Goal: Contribute content

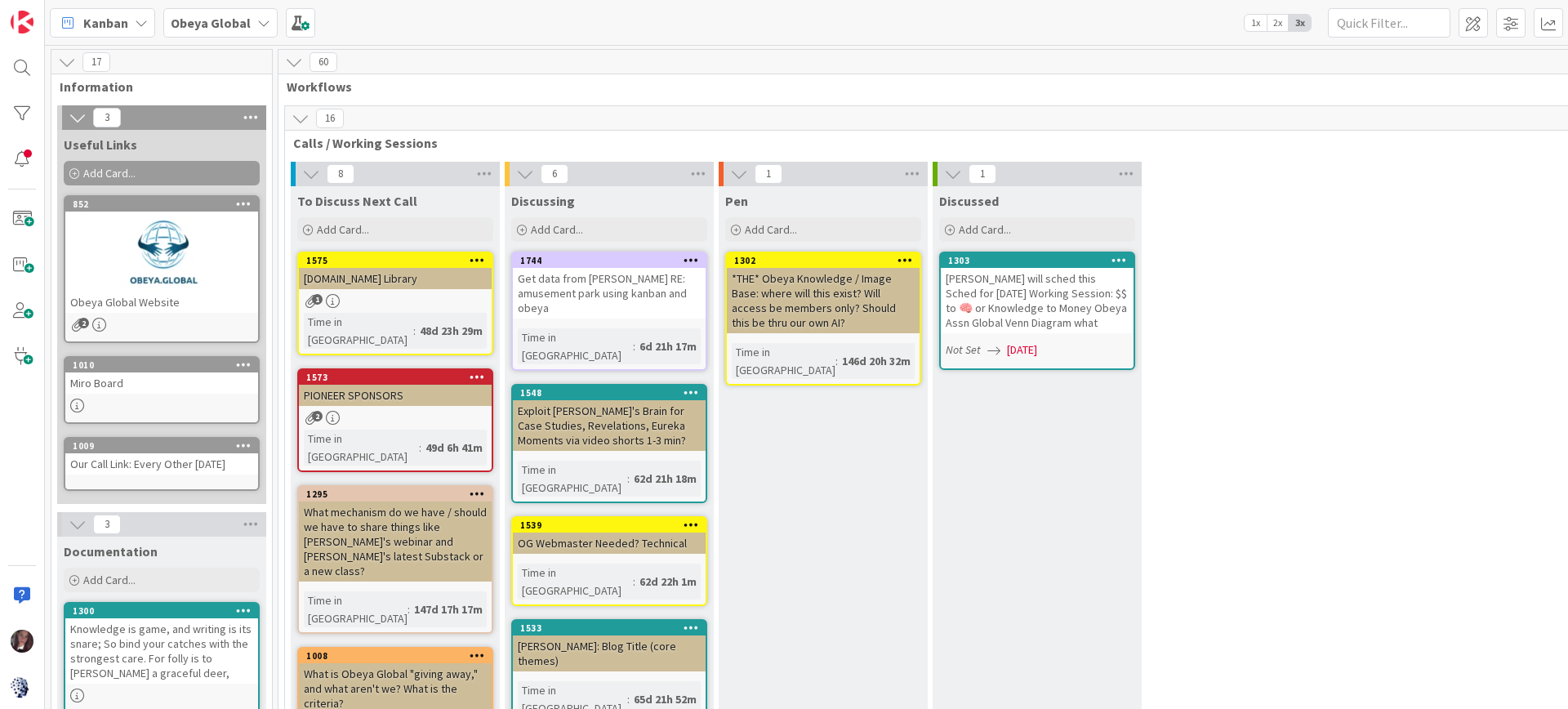
scroll to position [1008, 107]
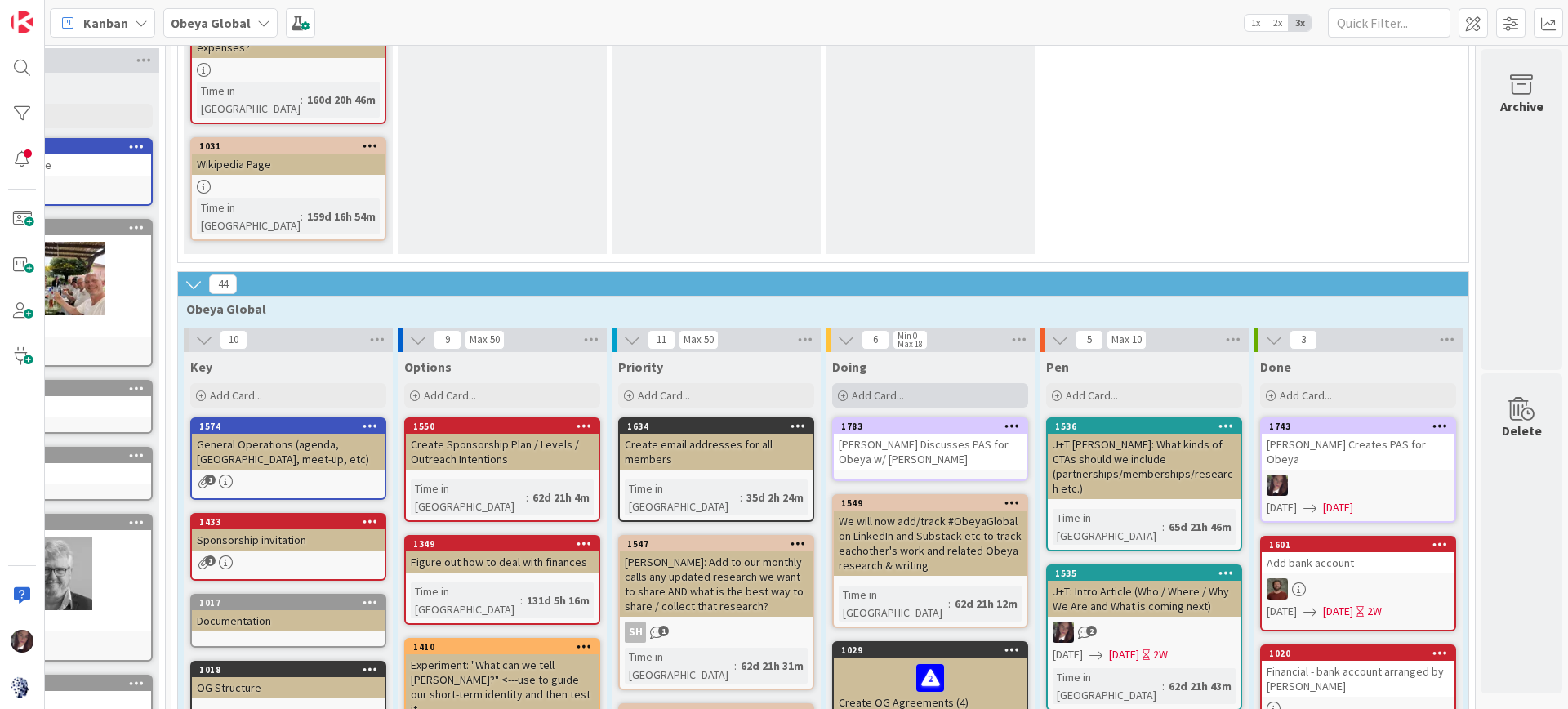
click at [864, 388] on span "Add Card..." at bounding box center [877, 395] width 52 height 15
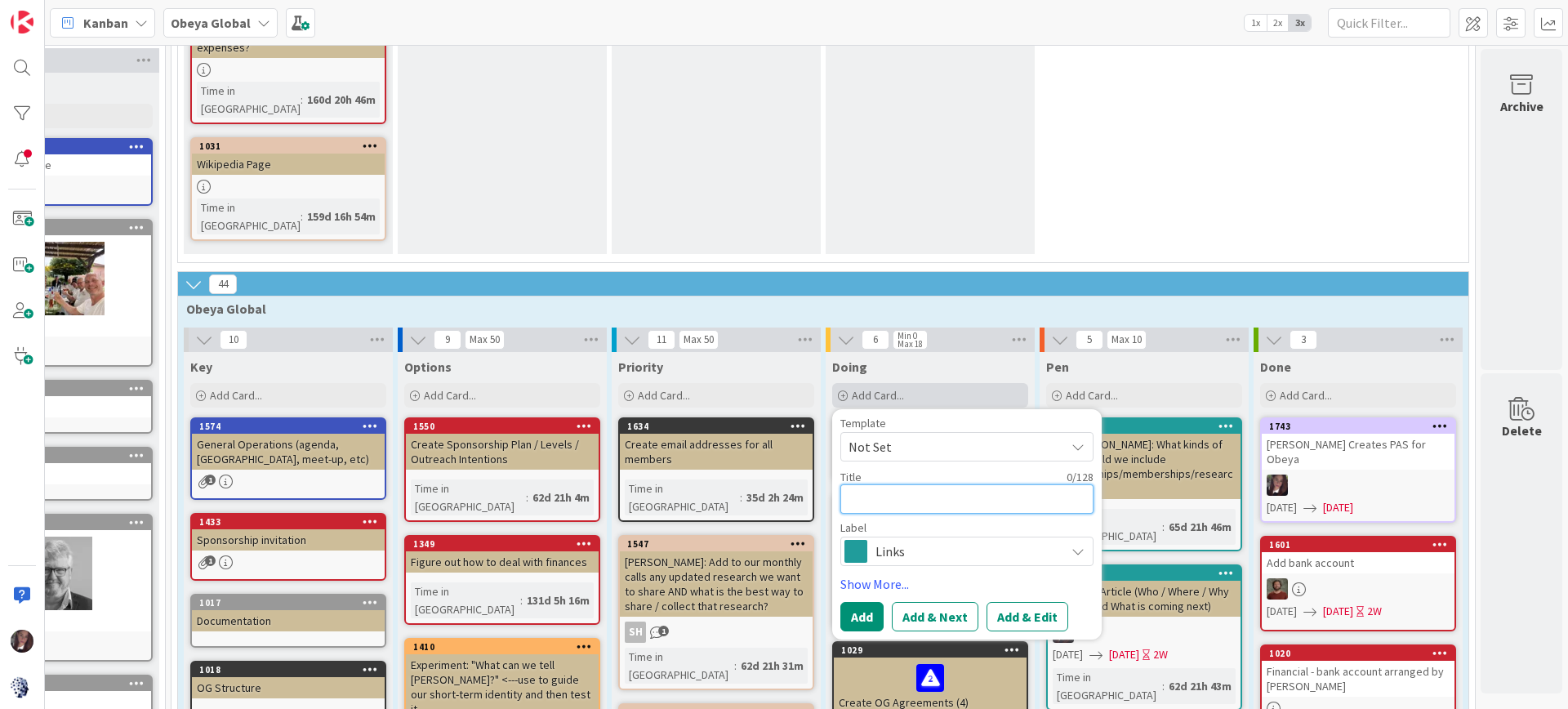
type textarea "W"
type textarea "x"
type textarea "Wh"
type textarea "x"
type textarea "Wha"
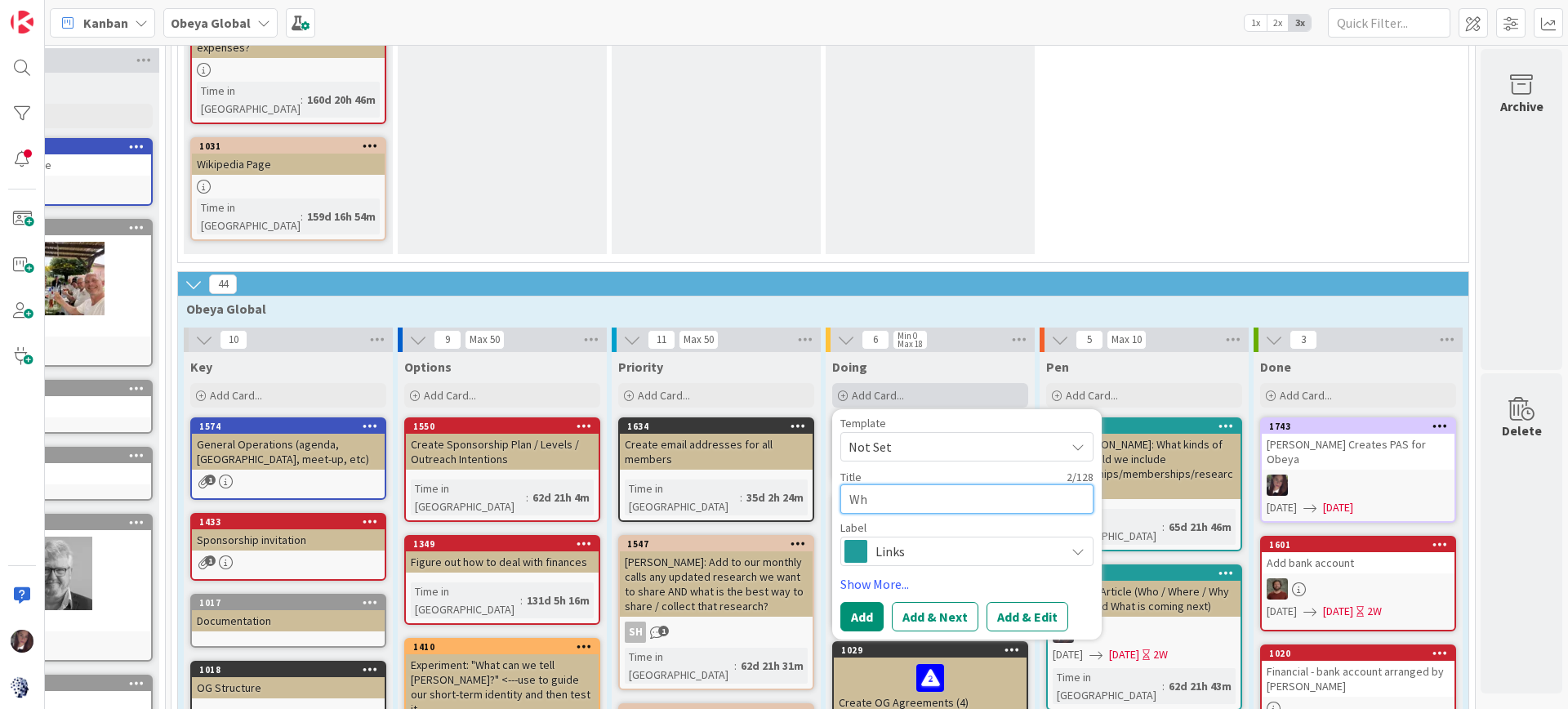
type textarea "x"
type textarea "What"
type textarea "x"
type textarea "What"
type textarea "x"
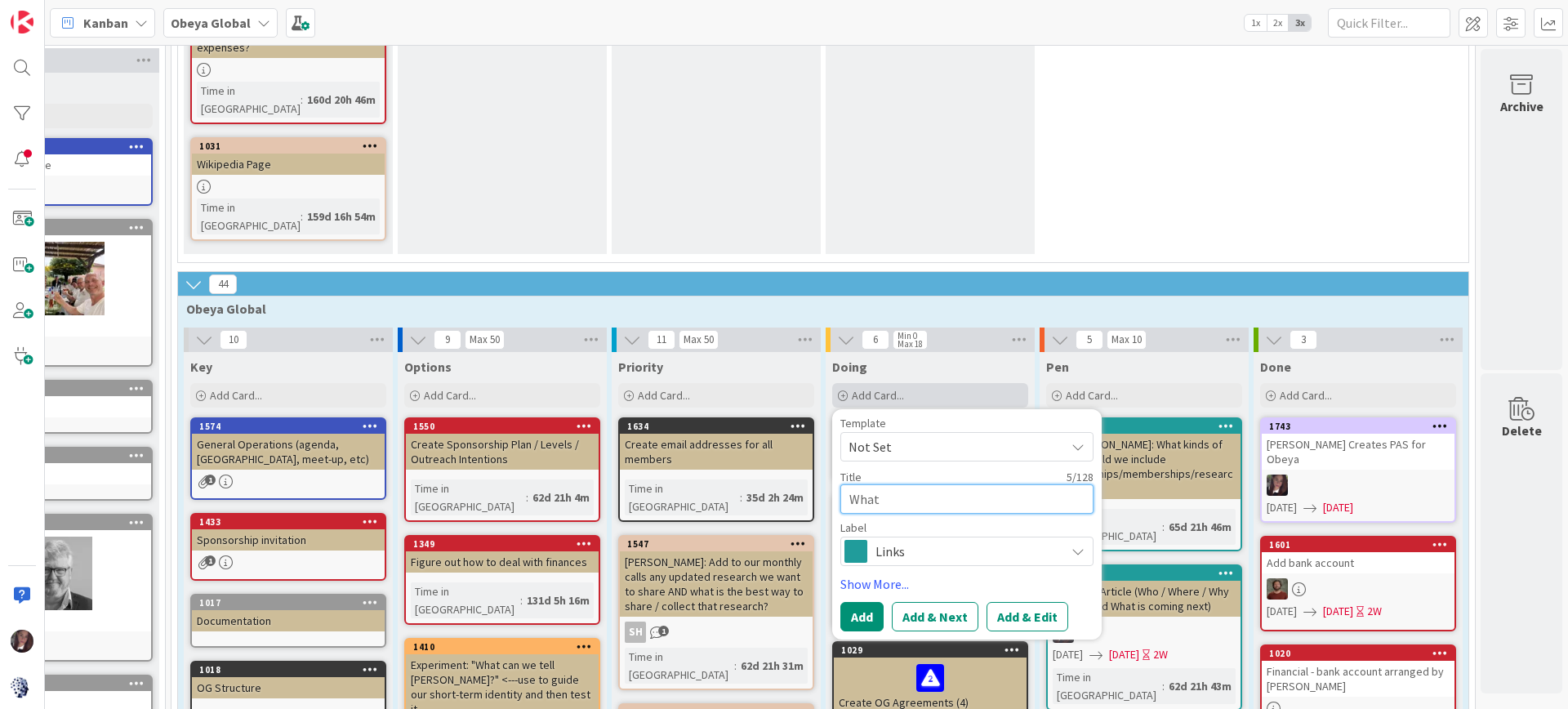
type textarea "What w"
type textarea "x"
type textarea "What w"
type textarea "x"
type textarea "What w k"
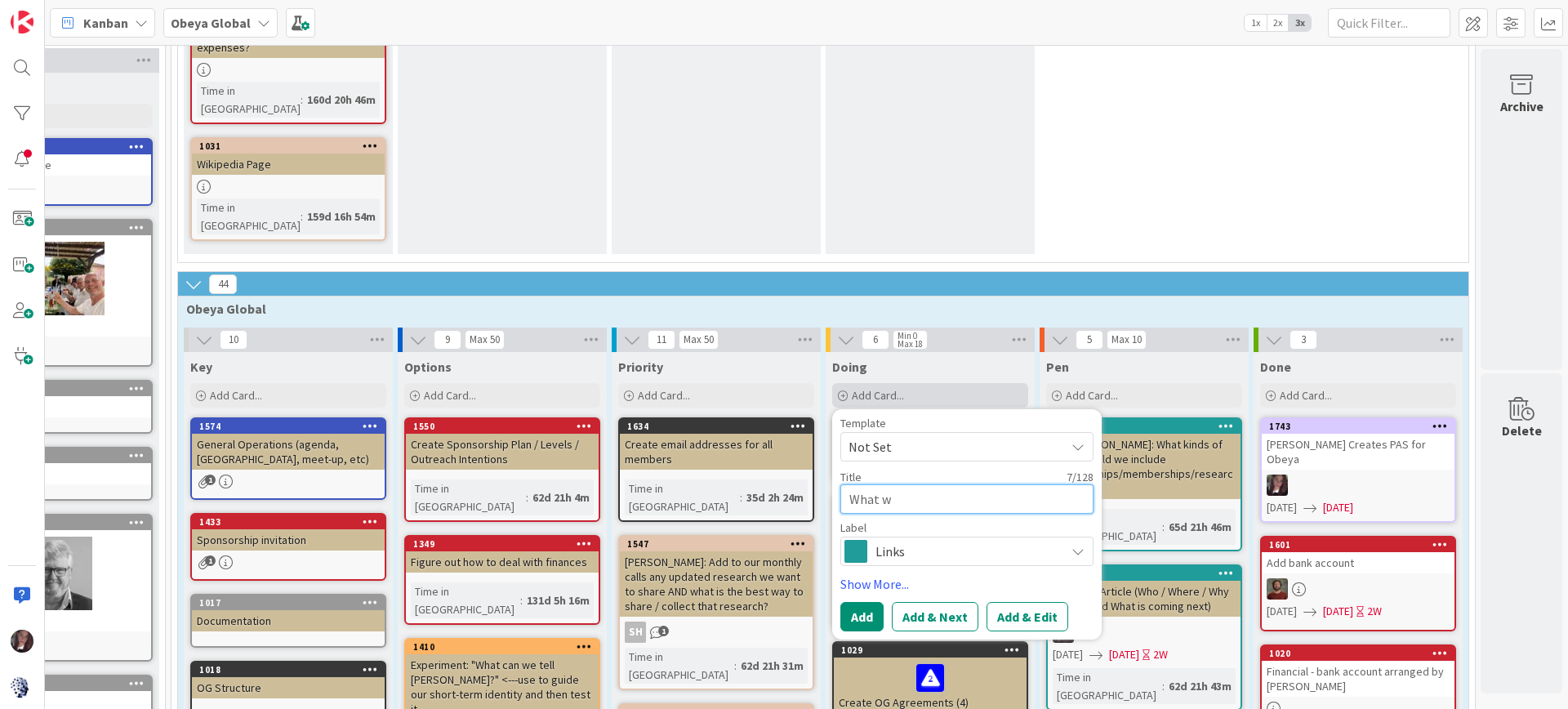
type textarea "x"
type textarea "What w kn"
type textarea "x"
type textarea "What w kno"
type textarea "x"
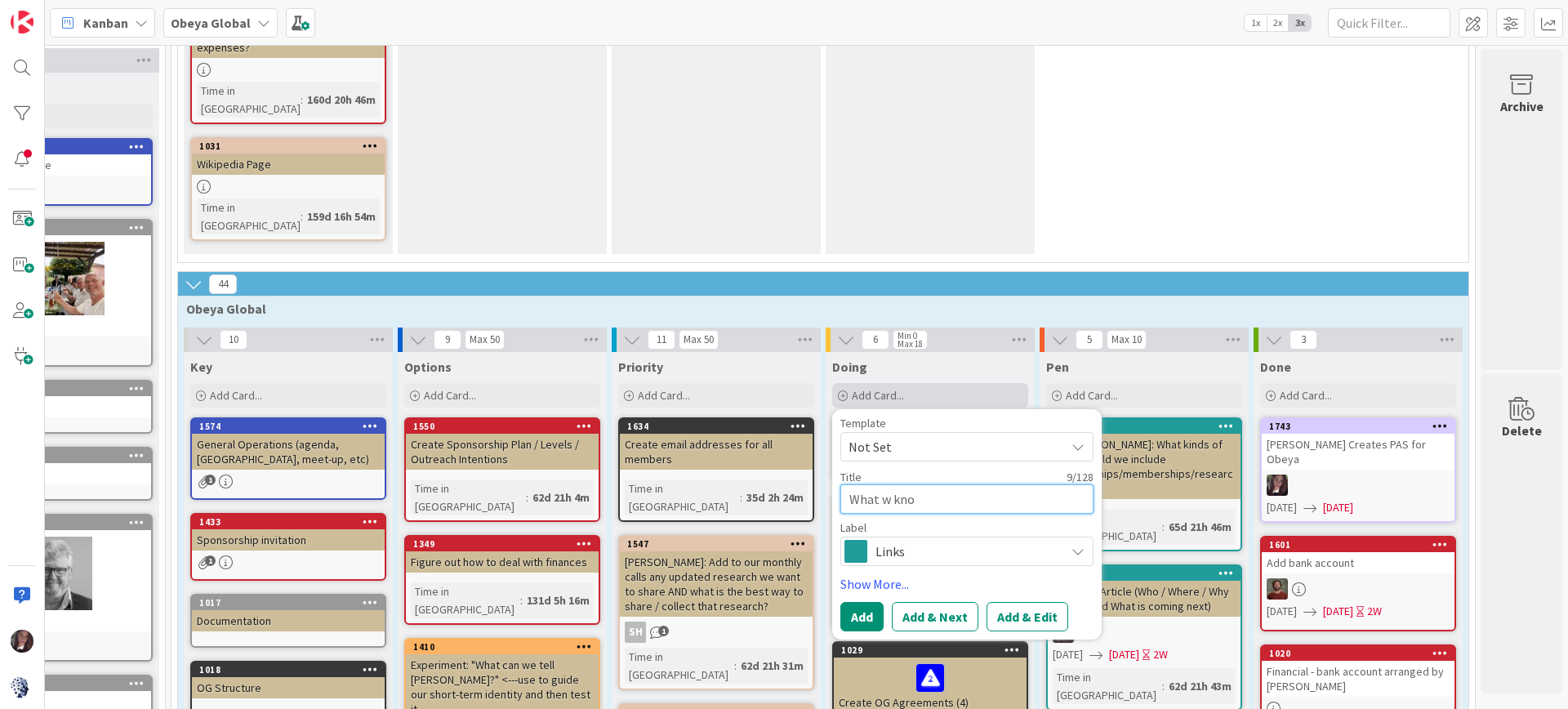
type textarea "What w know"
type textarea "x"
type textarea "What w know,"
type textarea "x"
type textarea "What w know,"
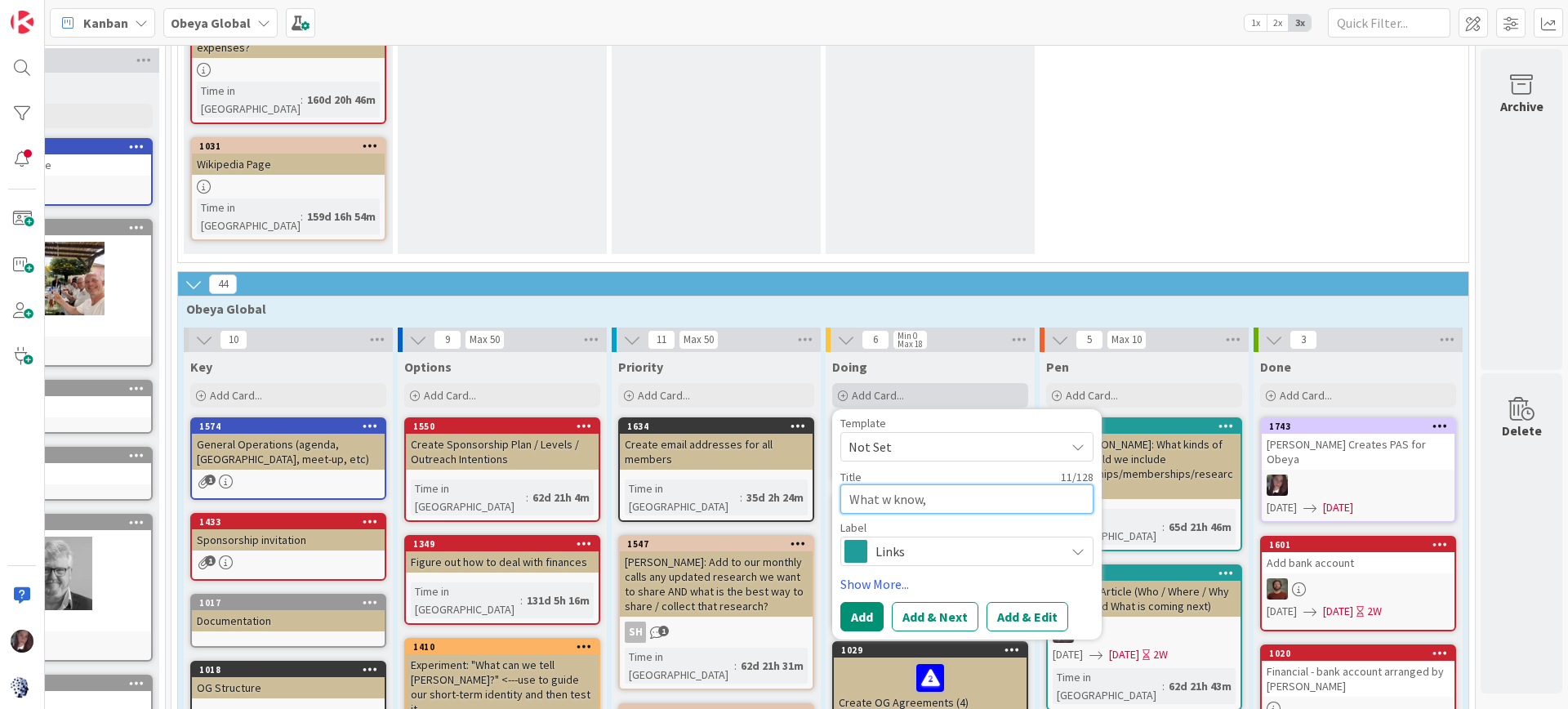
type textarea "x"
type textarea "What w know, w"
type textarea "x"
type textarea "What w know, wh"
type textarea "x"
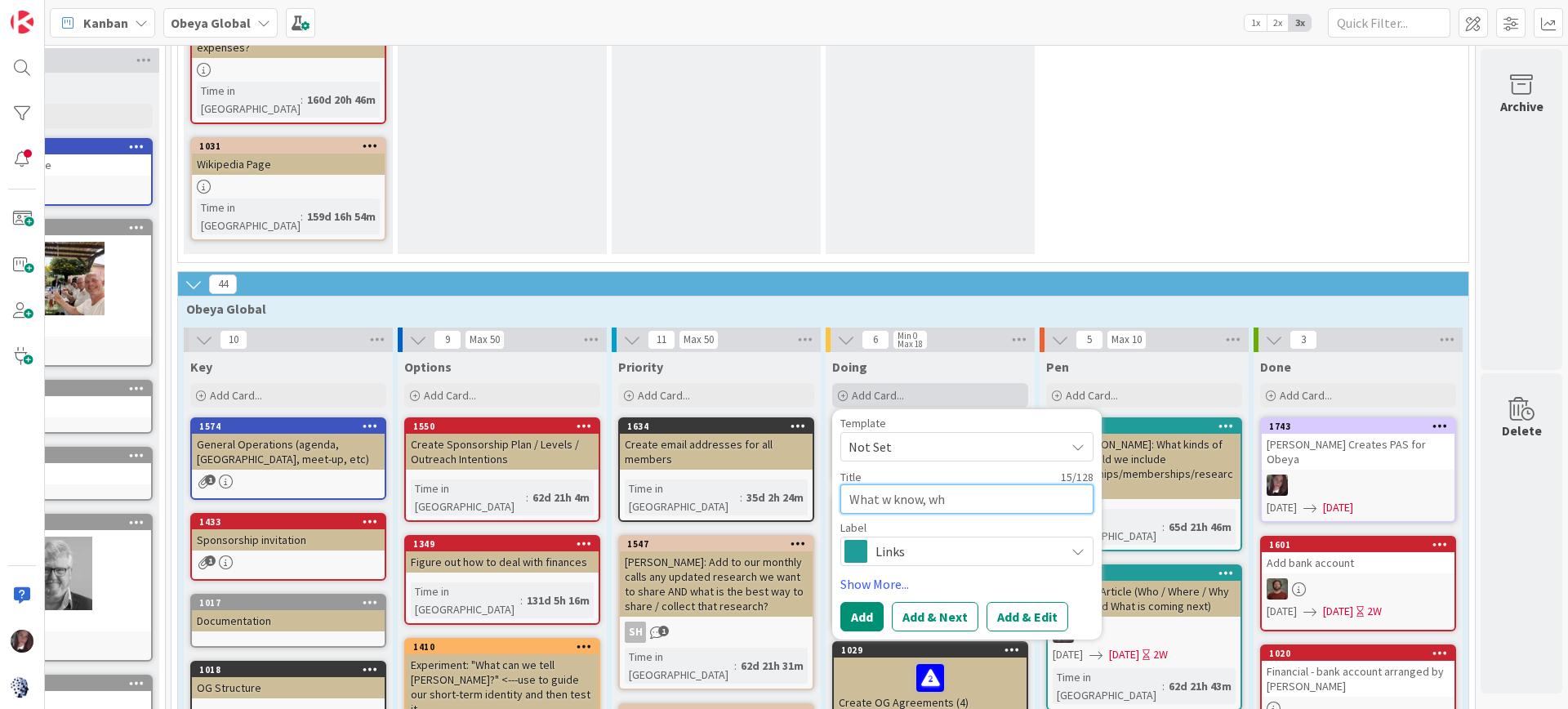
type textarea "What w know, wha"
type textarea "x"
type textarea "What w know, what"
type textarea "x"
type textarea "What w know, what"
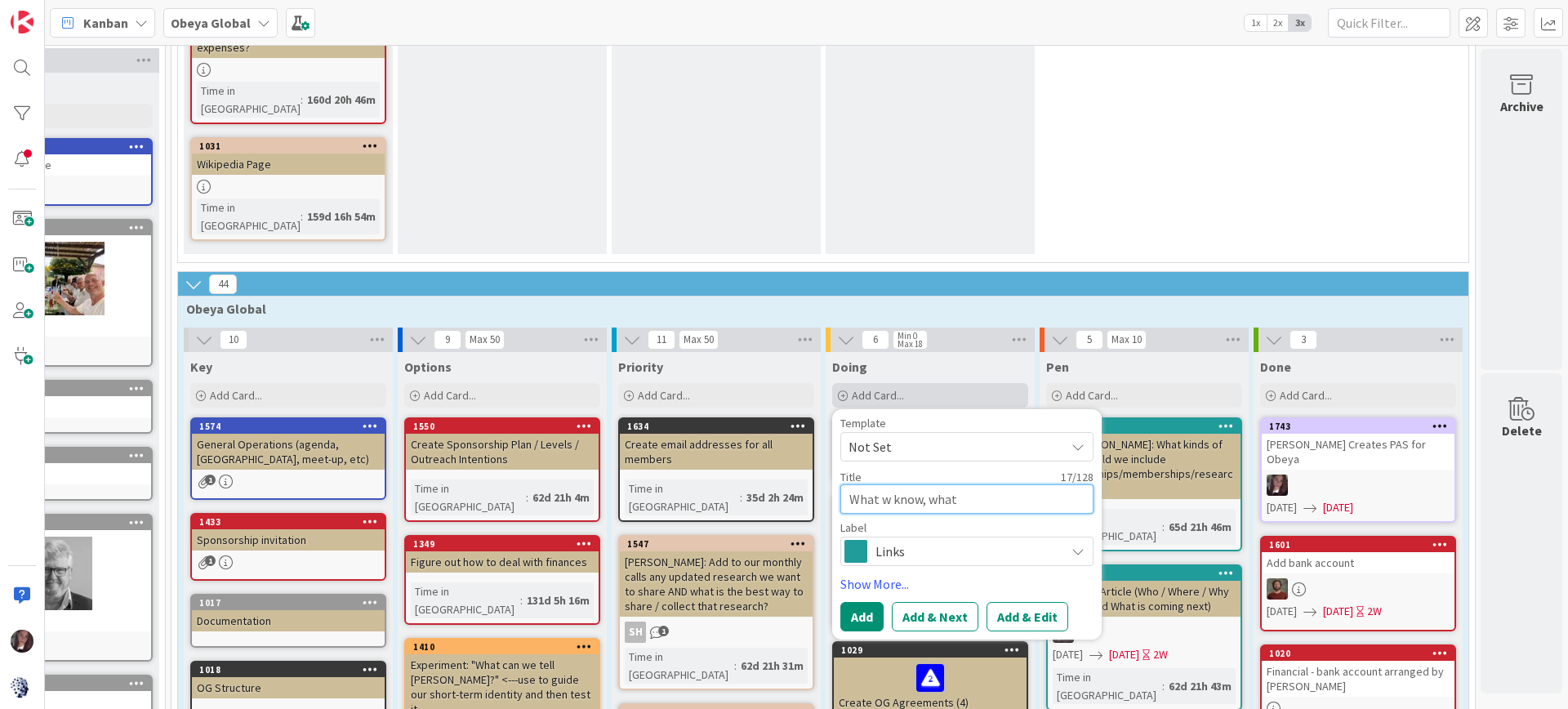
type textarea "x"
type textarea "What w know, what w"
type textarea "x"
type textarea "What w know, what we"
type textarea "x"
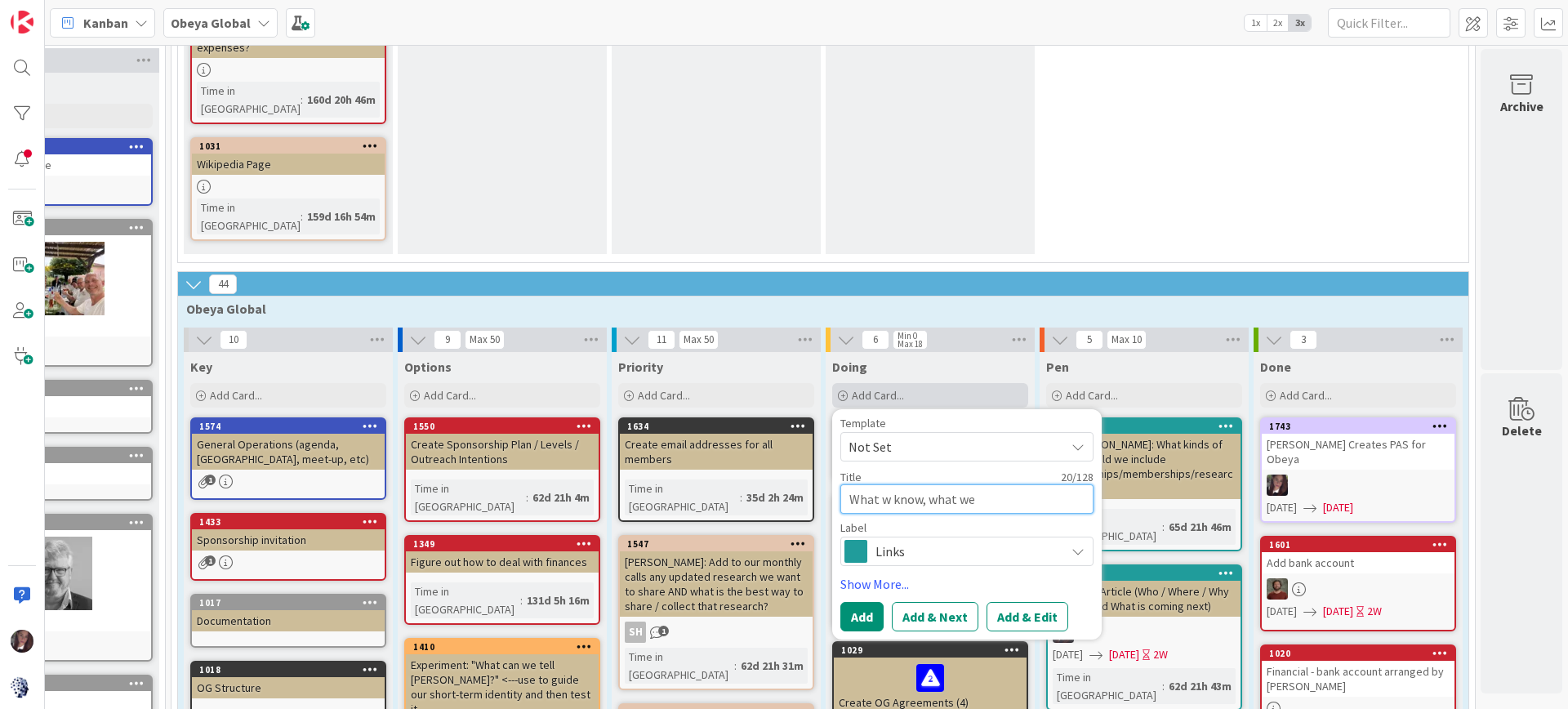
type textarea "What w know, what we"
type textarea "x"
type textarea "What w know, what we d"
type textarea "x"
type textarea "What w know, what we do"
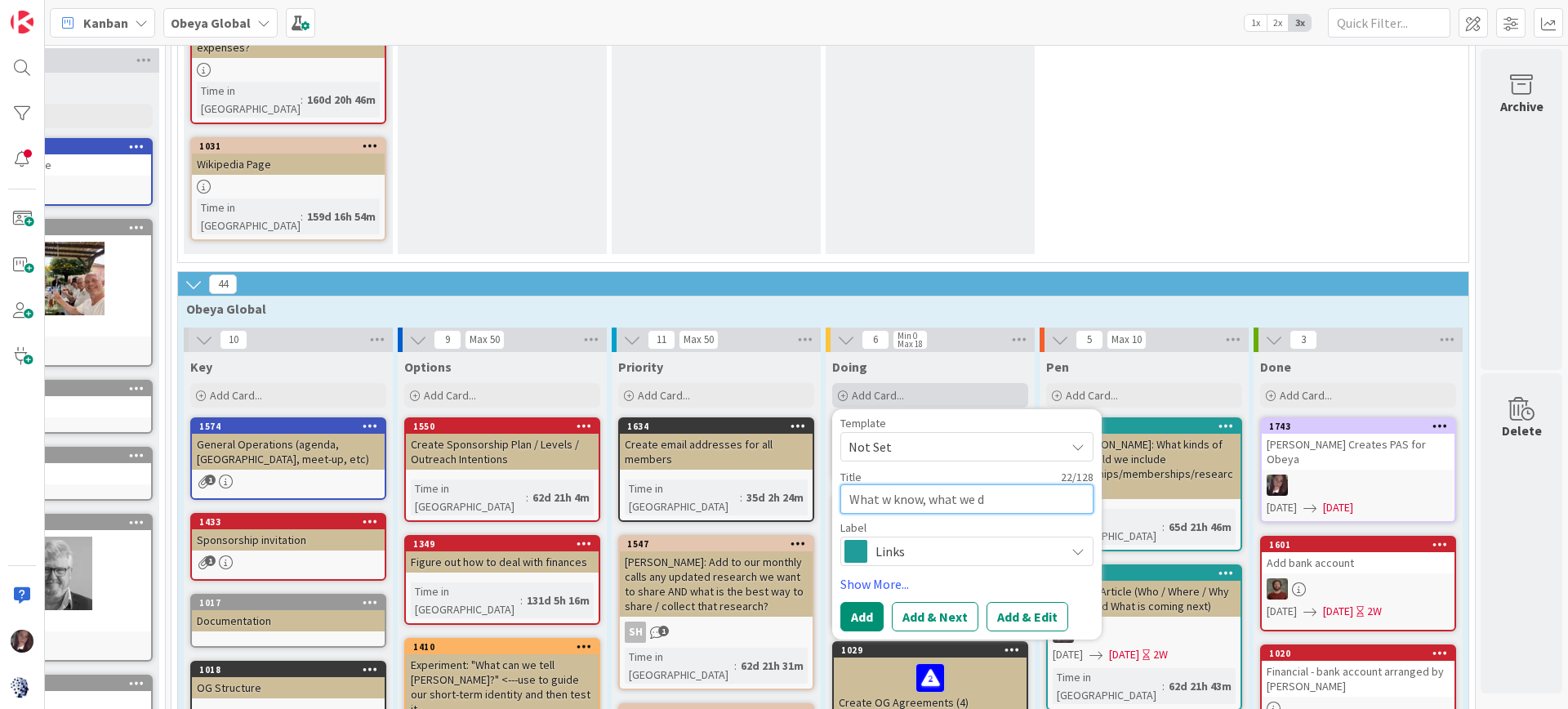
type textarea "x"
type textarea "What w know, what we don"
type textarea "x"
type textarea "What w know, what we dont"
type textarea "x"
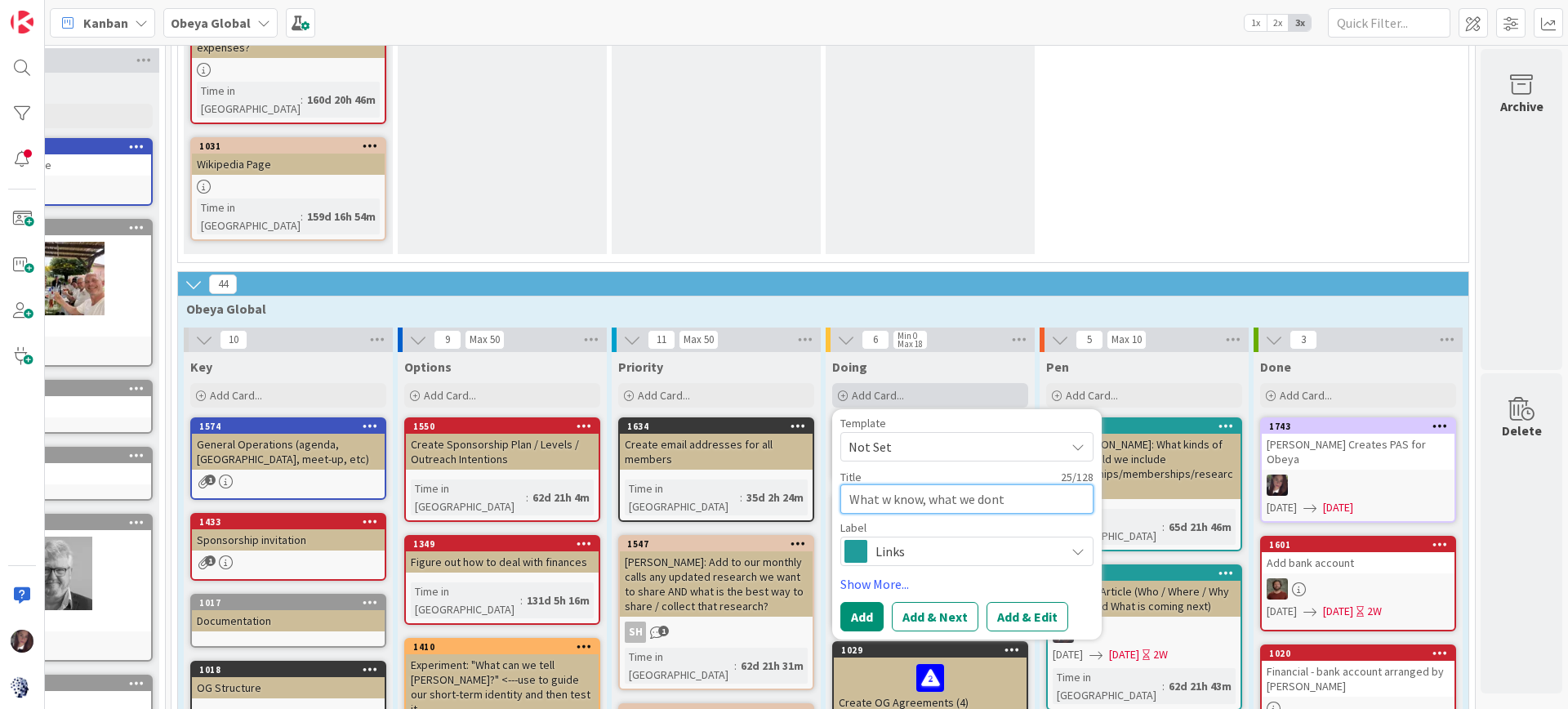
type textarea "What w know, what we dont"
type textarea "x"
type textarea "What w know, what we dont k"
type textarea "x"
type textarea "What w know, what we dont kn"
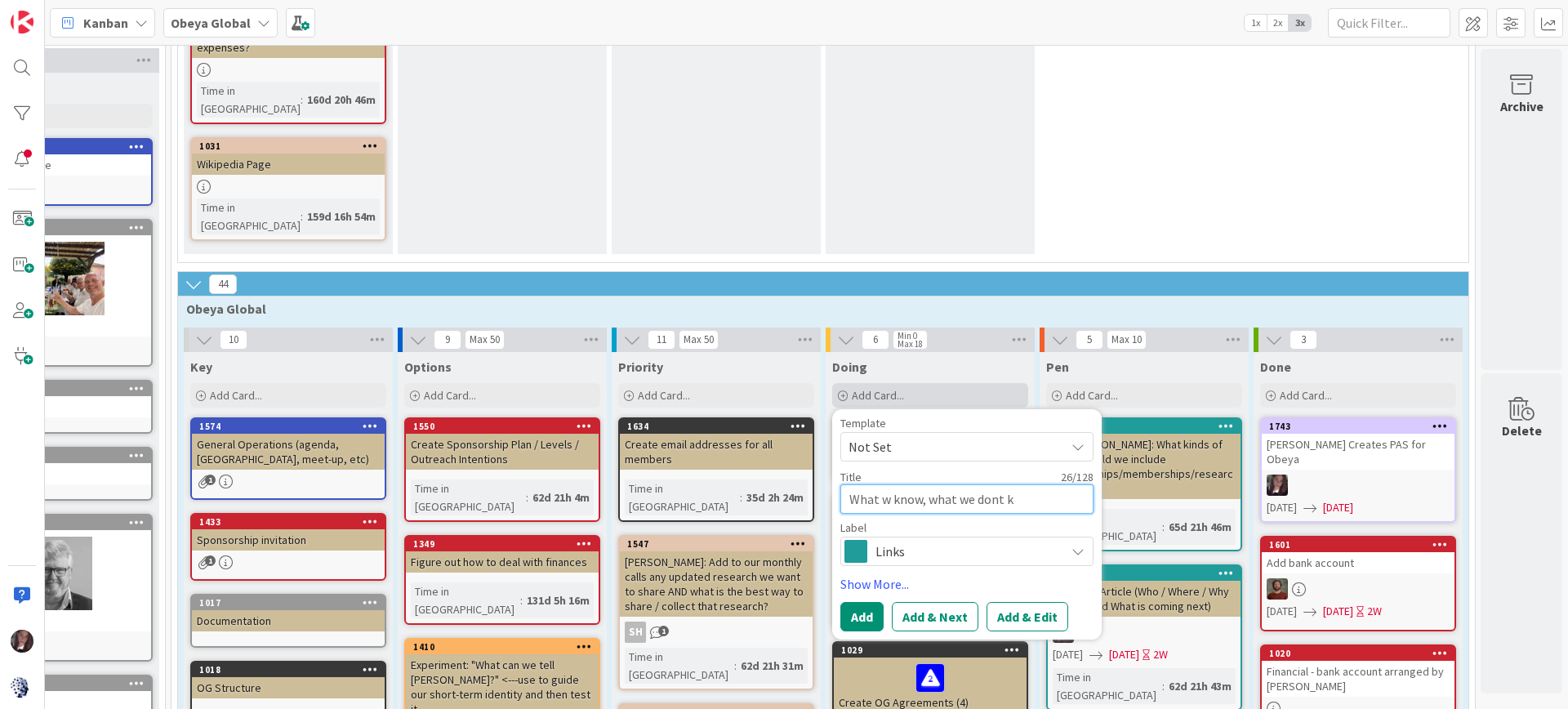
type textarea "x"
type textarea "What w know, what we dont kno"
type textarea "x"
type textarea "What w know, what we dont know"
type textarea "x"
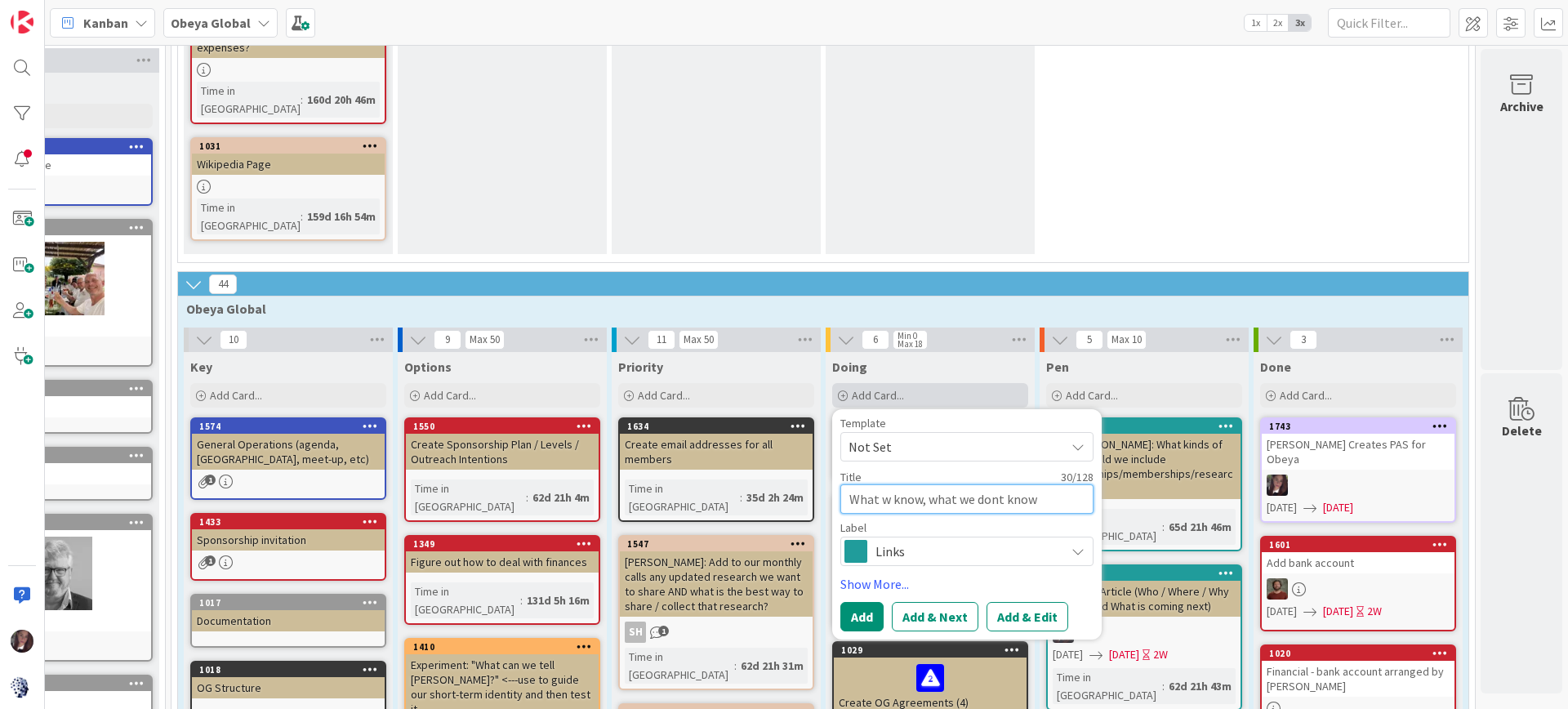
type textarea "What w know, what we dont know,"
type textarea "x"
type textarea "What w know, what we dont know,"
type textarea "x"
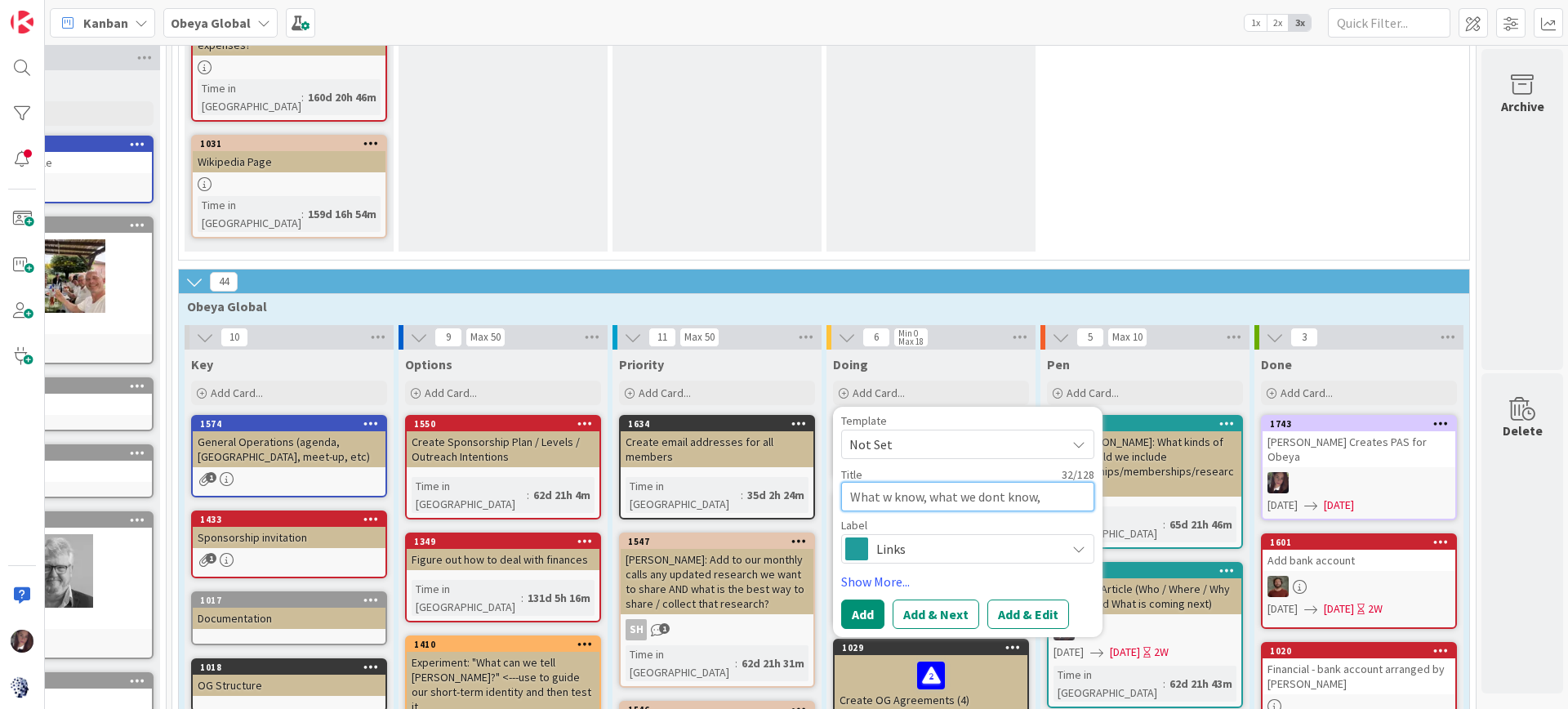
click at [852, 481] on textarea "What w know, what we dont know," at bounding box center [967, 496] width 253 height 29
type textarea "TWhat w know, what we dont know,"
type textarea "x"
type textarea "ThWhat w know, what we dont know,"
type textarea "x"
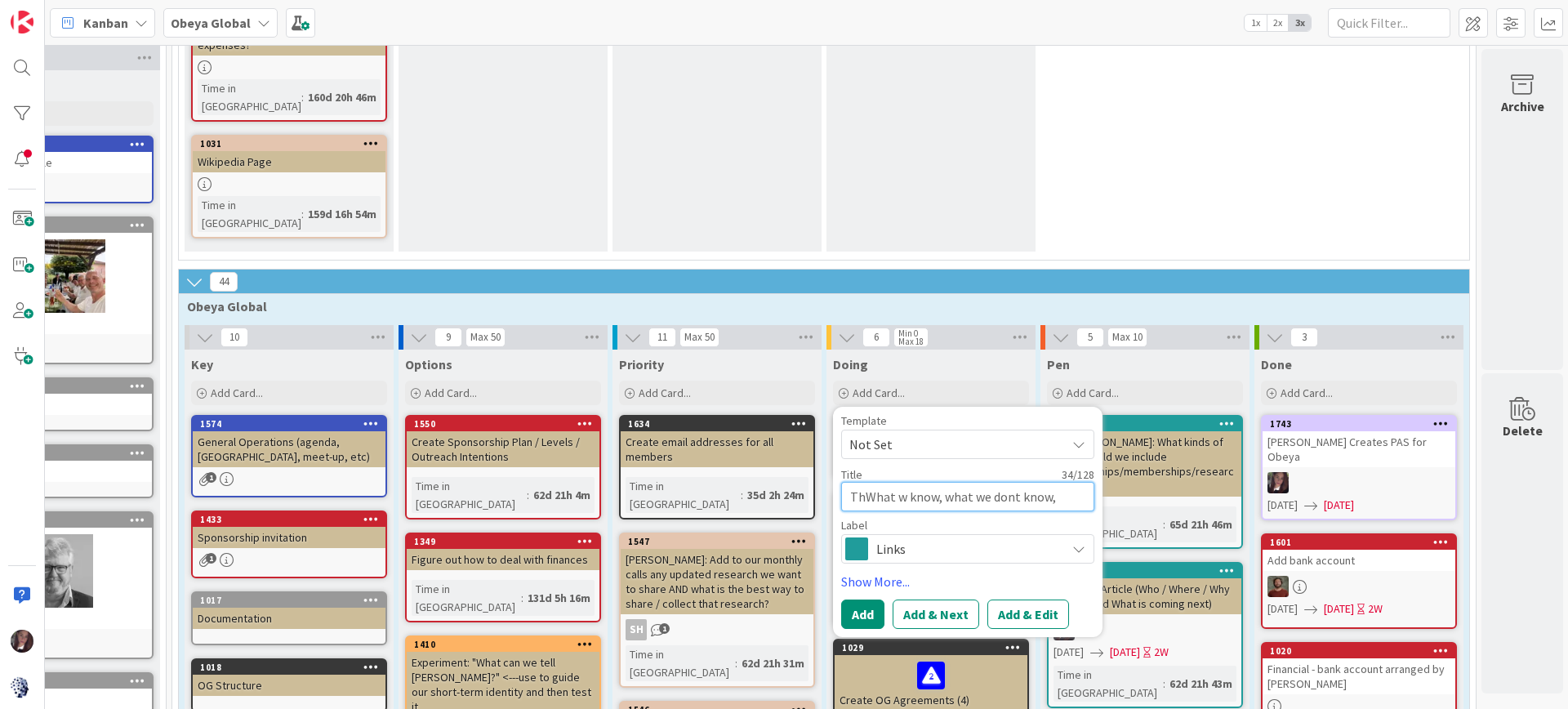
type textarea "ThEWhat w know, what we dont know,"
type textarea "x"
type textarea "ThE=What w know, what we dont know,"
type textarea "x"
type textarea "ThEWhat w know, what we dont know,"
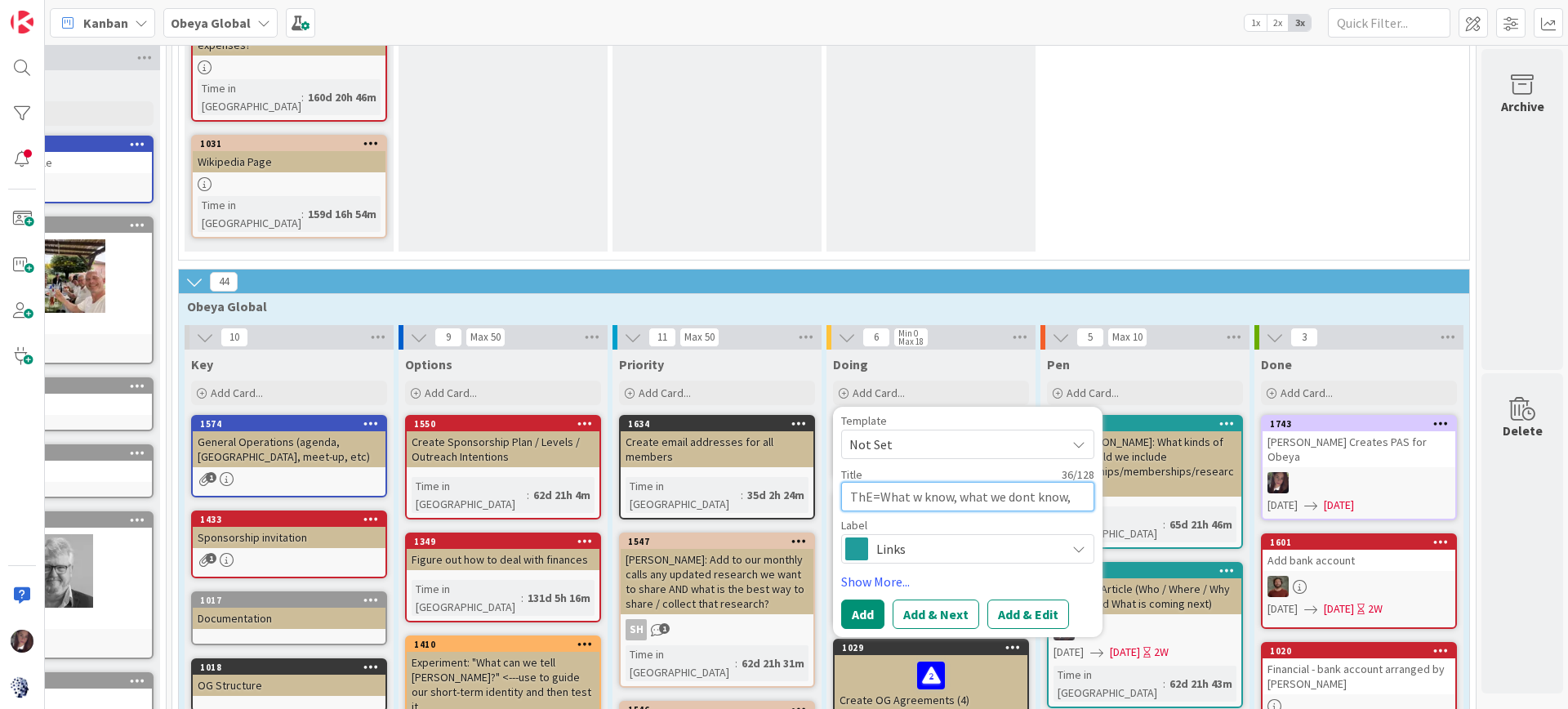
type textarea "x"
type textarea "ThWhat w know, what we dont know,"
type textarea "x"
type textarea "TheWhat w know, what we dont know,"
type textarea "x"
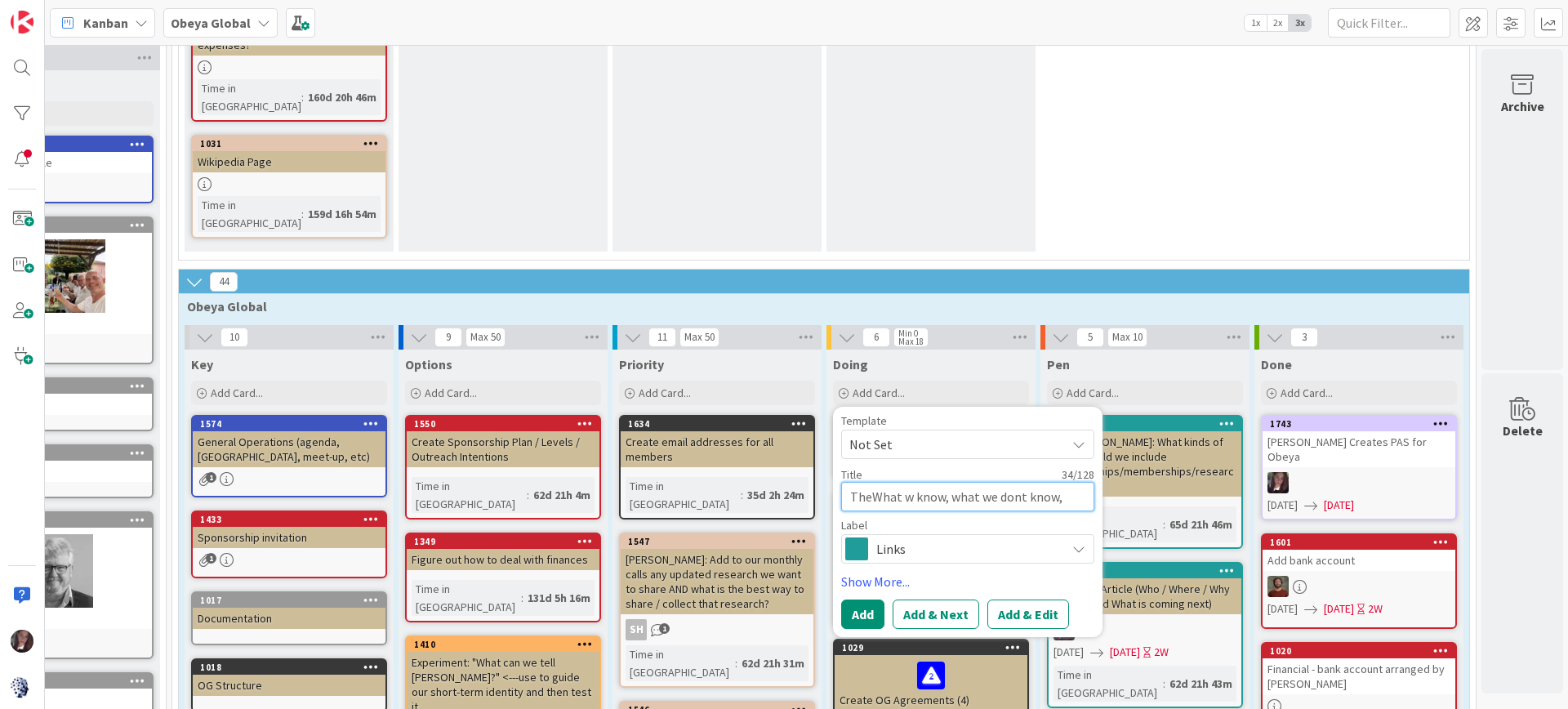
type textarea "The What w know, what we dont know,"
type textarea "x"
type textarea "The rWhat w know, what we dont know,"
type textarea "x"
type textarea "The reWhat w know, what we dont know,"
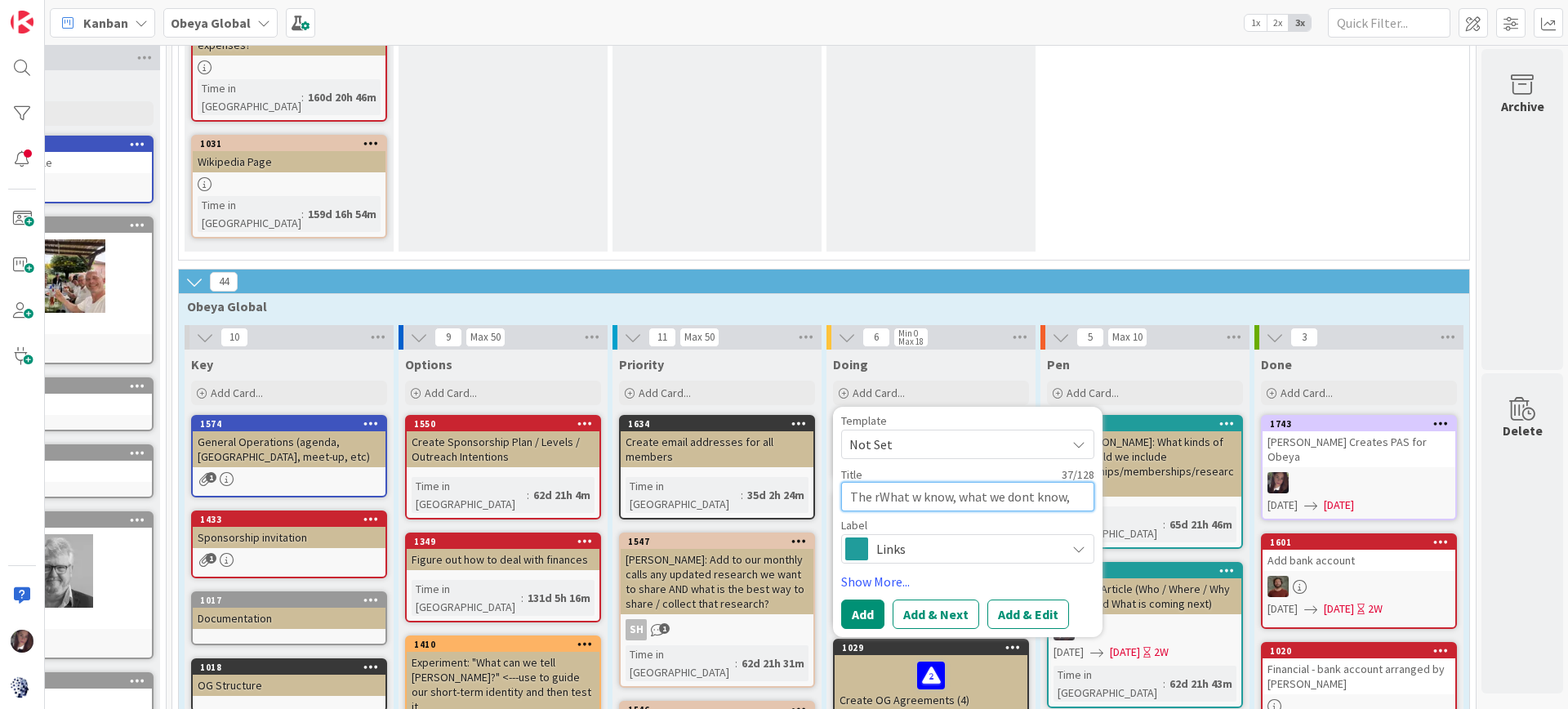
type textarea "x"
type textarea "The resWhat w know, what we dont know,"
type textarea "x"
type textarea "The reseWhat w know, what we dont know,"
type textarea "x"
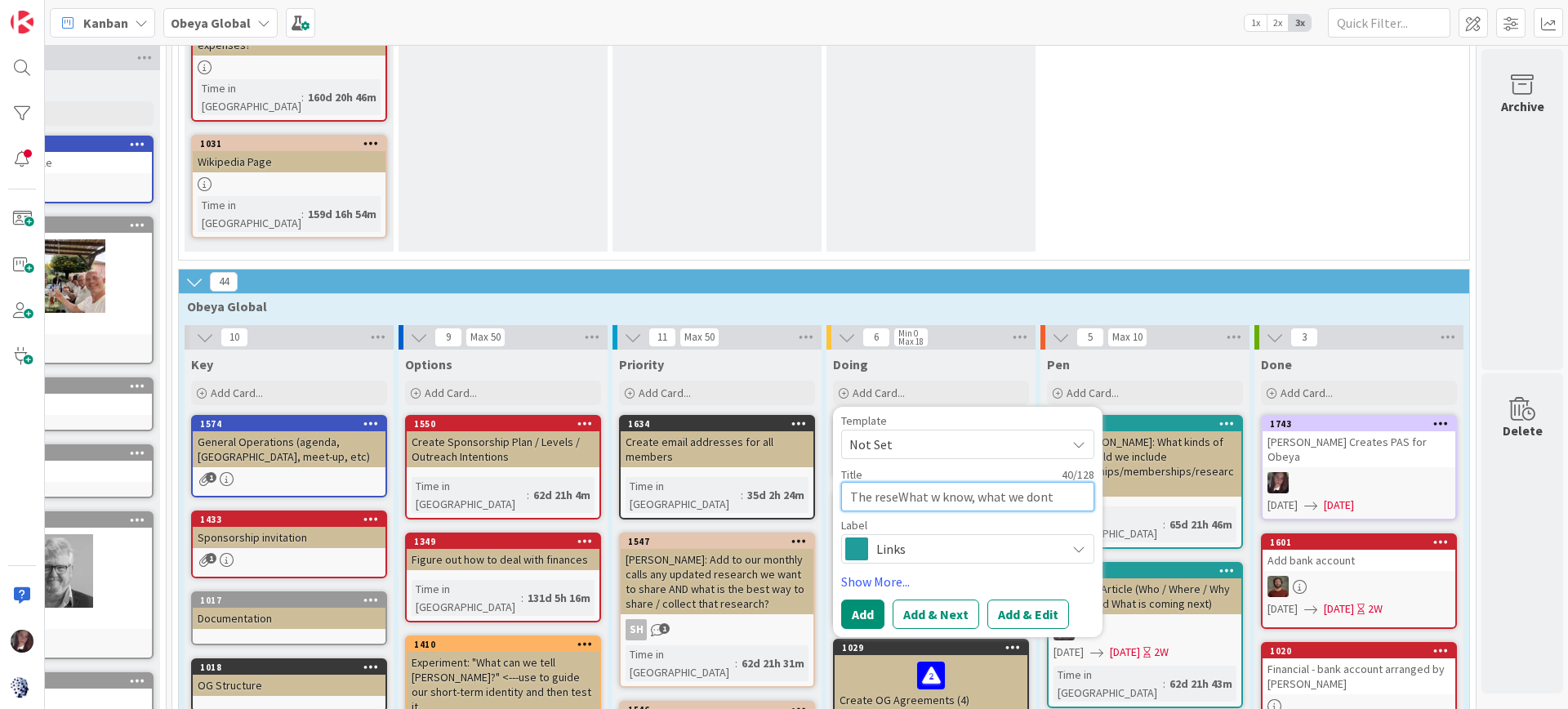
type textarea "The reseaWhat w know, what we dont know,"
type textarea "x"
type textarea "The researWhat w know, what we dont know,"
type textarea "x"
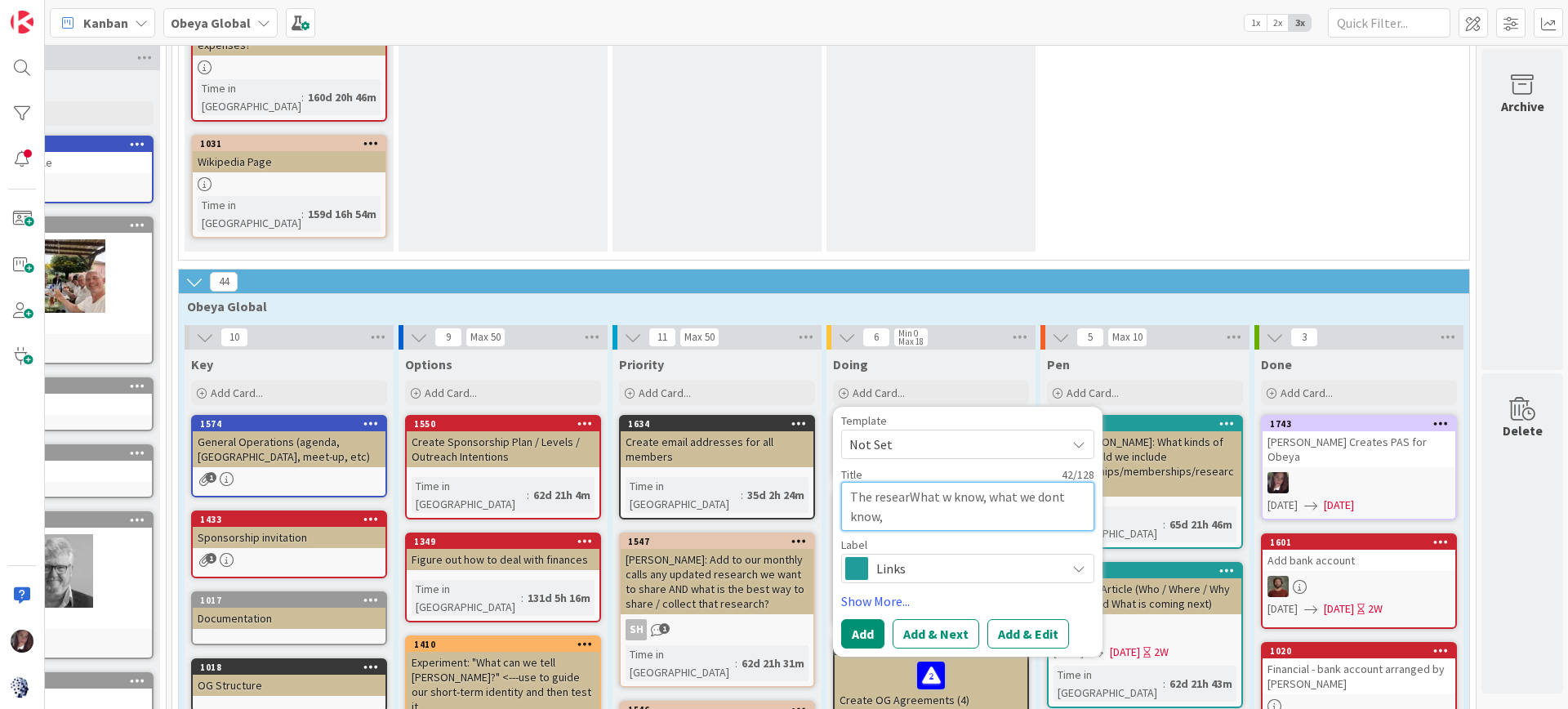
type textarea "The researcWhat w know, what we dont know,"
type textarea "x"
type textarea "The researchWhat w know, what we dont know,"
type textarea "x"
type textarea "The research:What w know, what we dont know,"
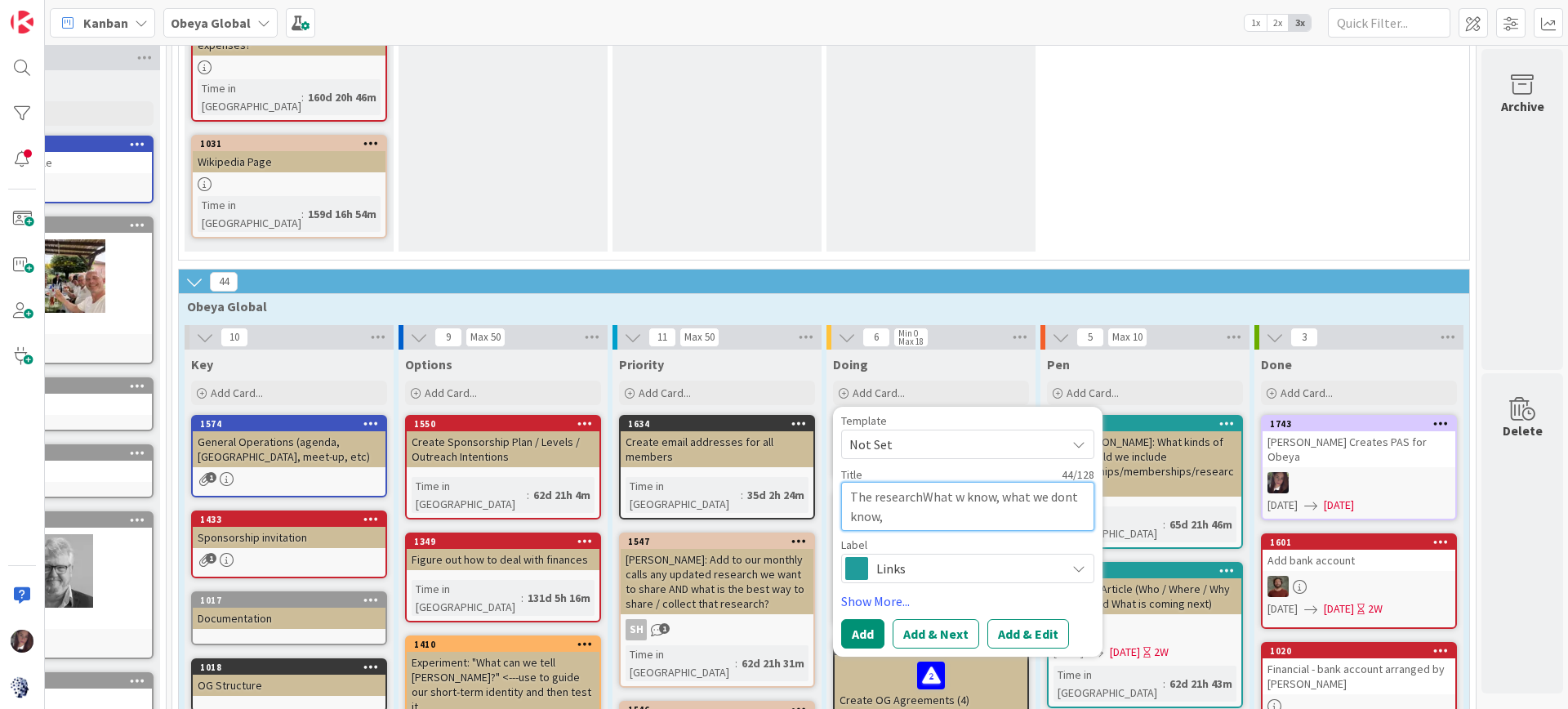
type textarea "x"
type textarea "The research: What w know, what we dont know,"
type textarea "x"
click at [964, 481] on textarea "The research: What w know, what we dont know," at bounding box center [967, 506] width 253 height 49
type textarea "The research: What we know, what we dont know,"
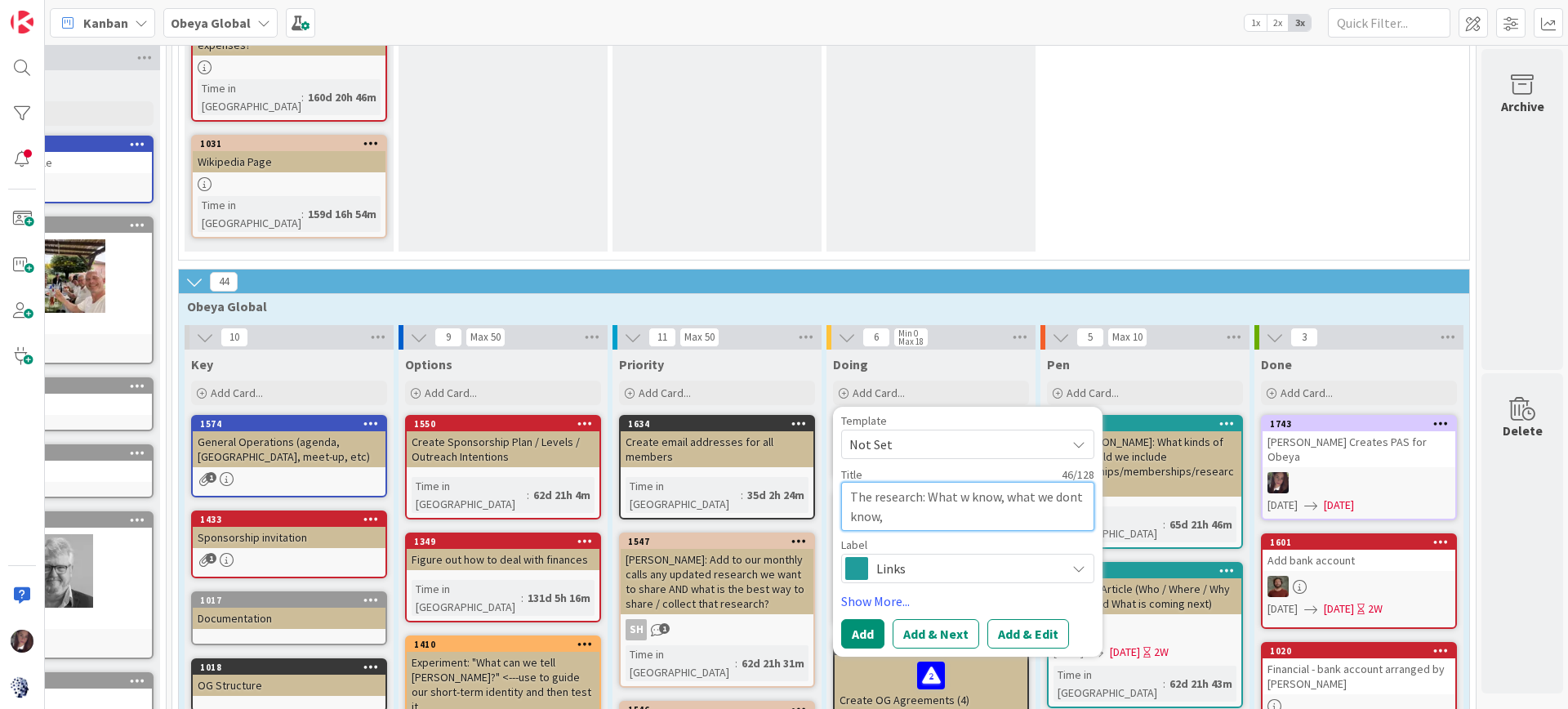
type textarea "x"
click at [885, 481] on textarea "The research: What we know, what we dont know," at bounding box center [967, 506] width 253 height 49
type textarea "The research: What we know, what we dont know,"
type textarea "x"
type textarea "The research: What we know, what we dont know"
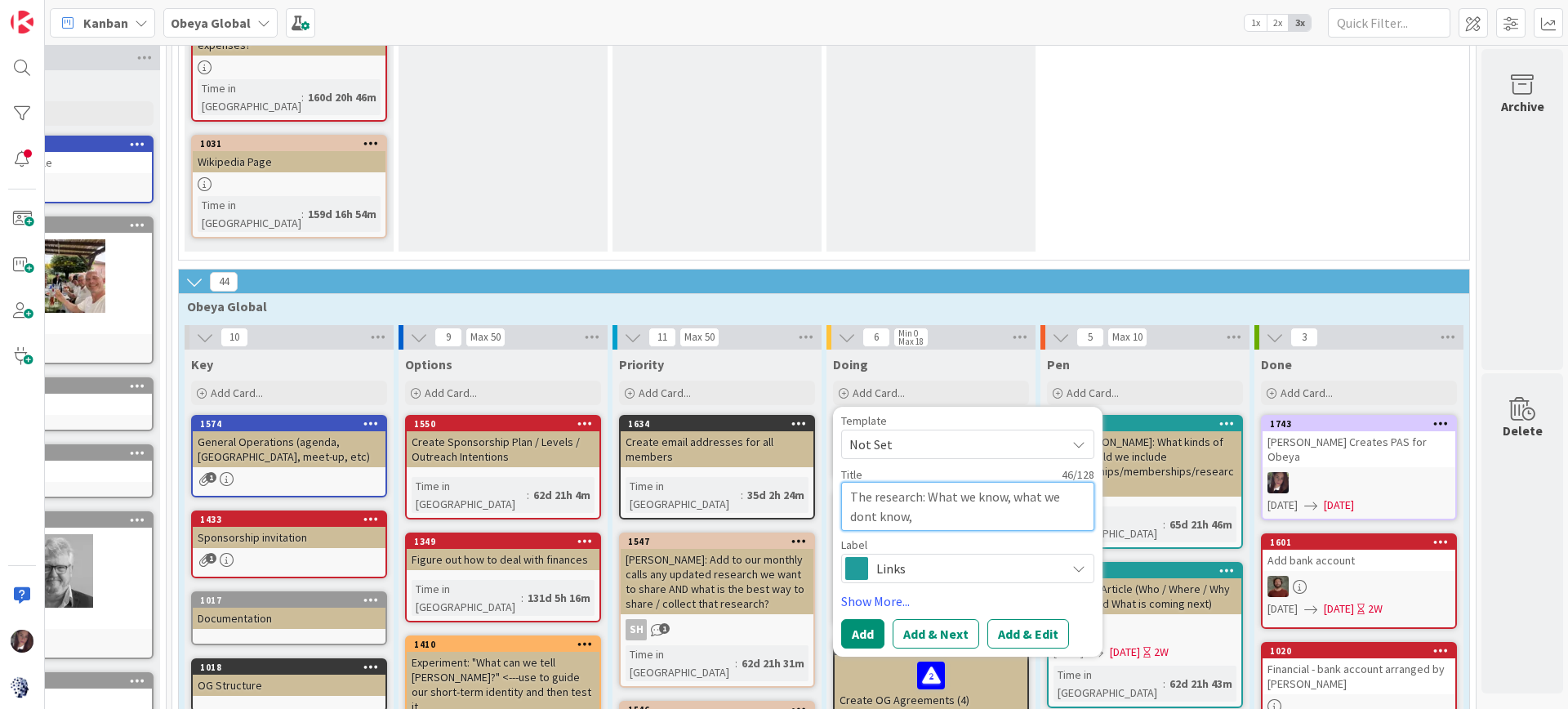
type textarea "x"
type textarea "The research: What we know, what we dont know."
type textarea "x"
click at [909, 481] on textarea "The research: What we know, what we dont know." at bounding box center [967, 506] width 253 height 49
click at [896, 481] on textarea "The research: What we know, what we dont know." at bounding box center [967, 506] width 253 height 49
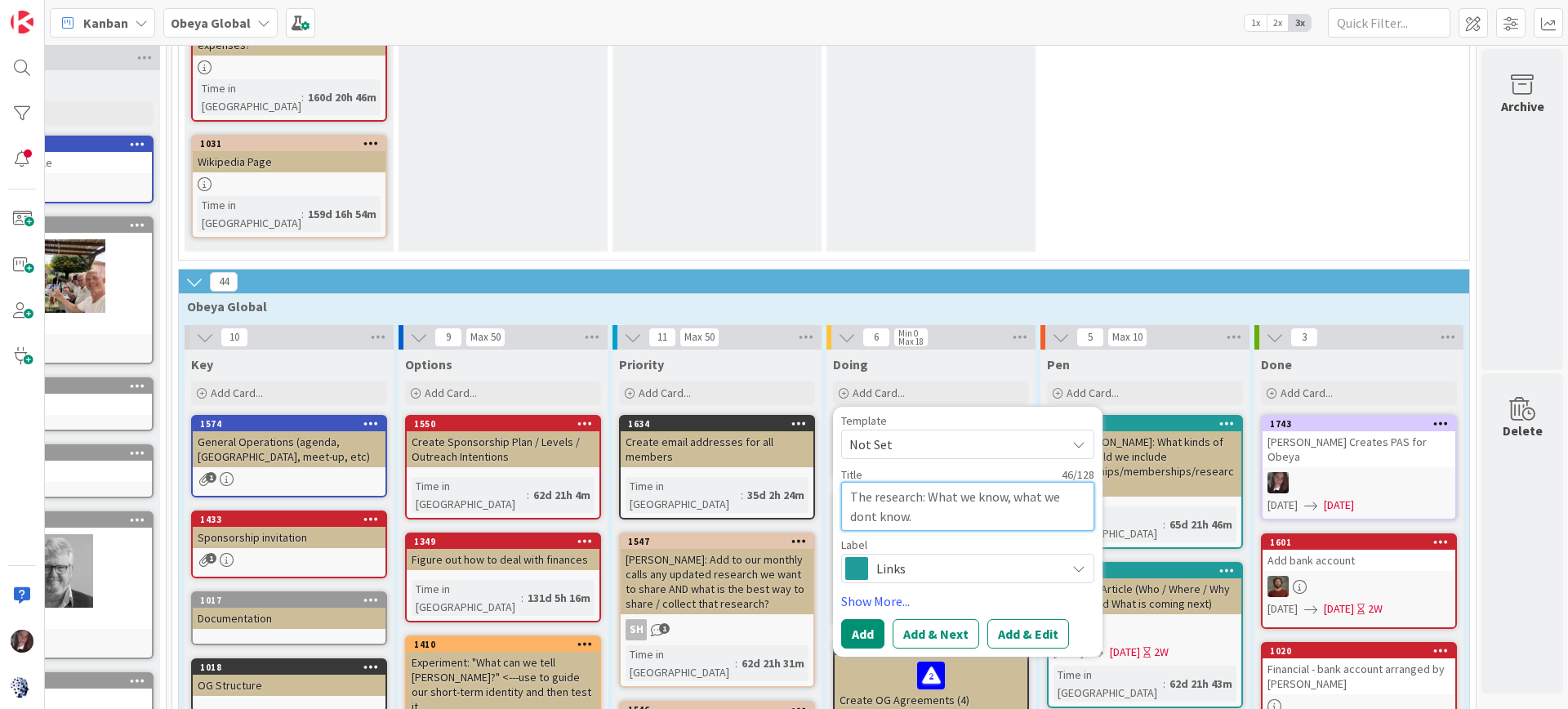
type textarea "The research: What we know, what we dont know."
type textarea "x"
